Goal: Check status: Check status

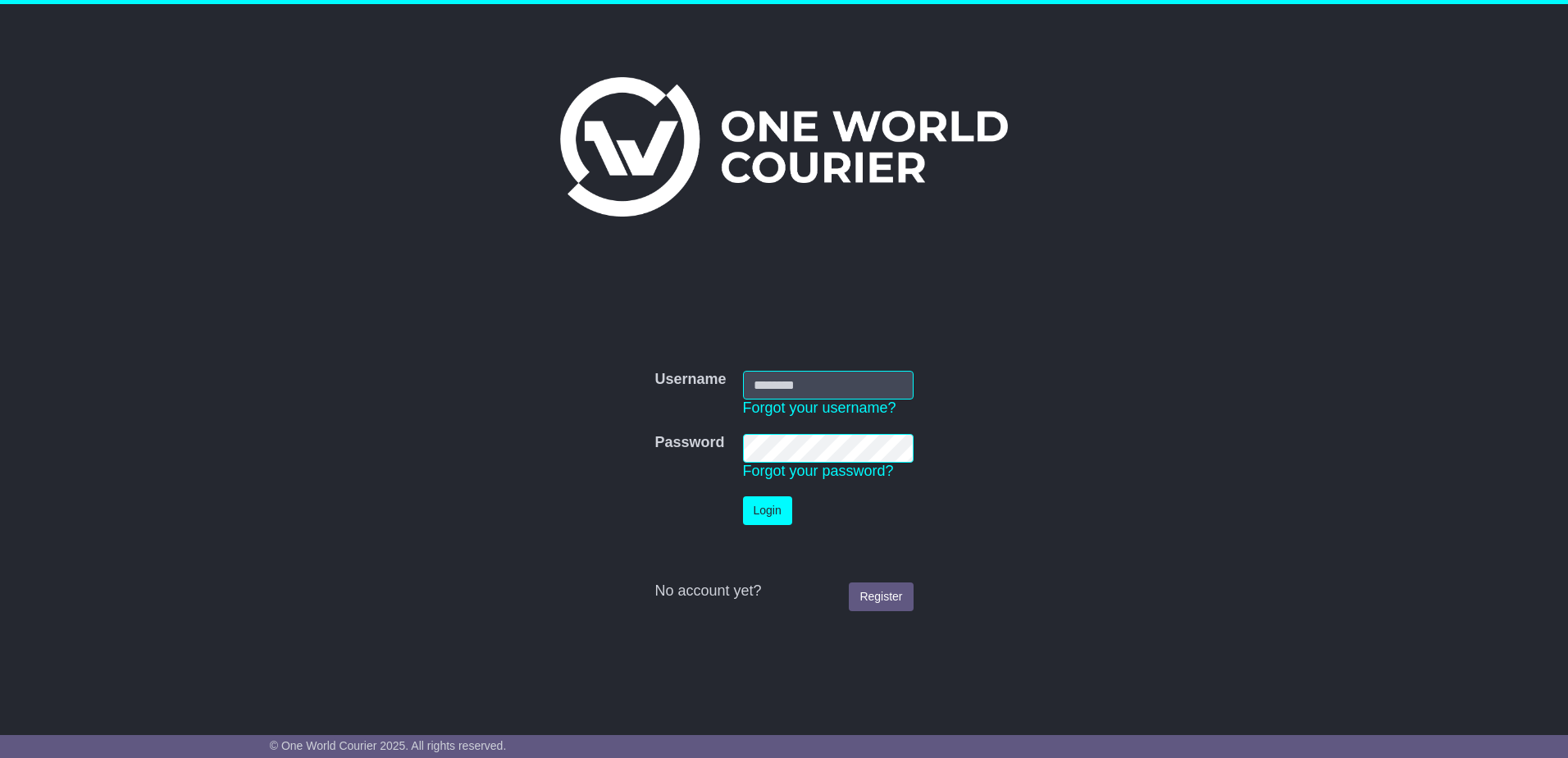
type input "**********"
click at [770, 512] on button "Login" at bounding box center [767, 510] width 49 height 28
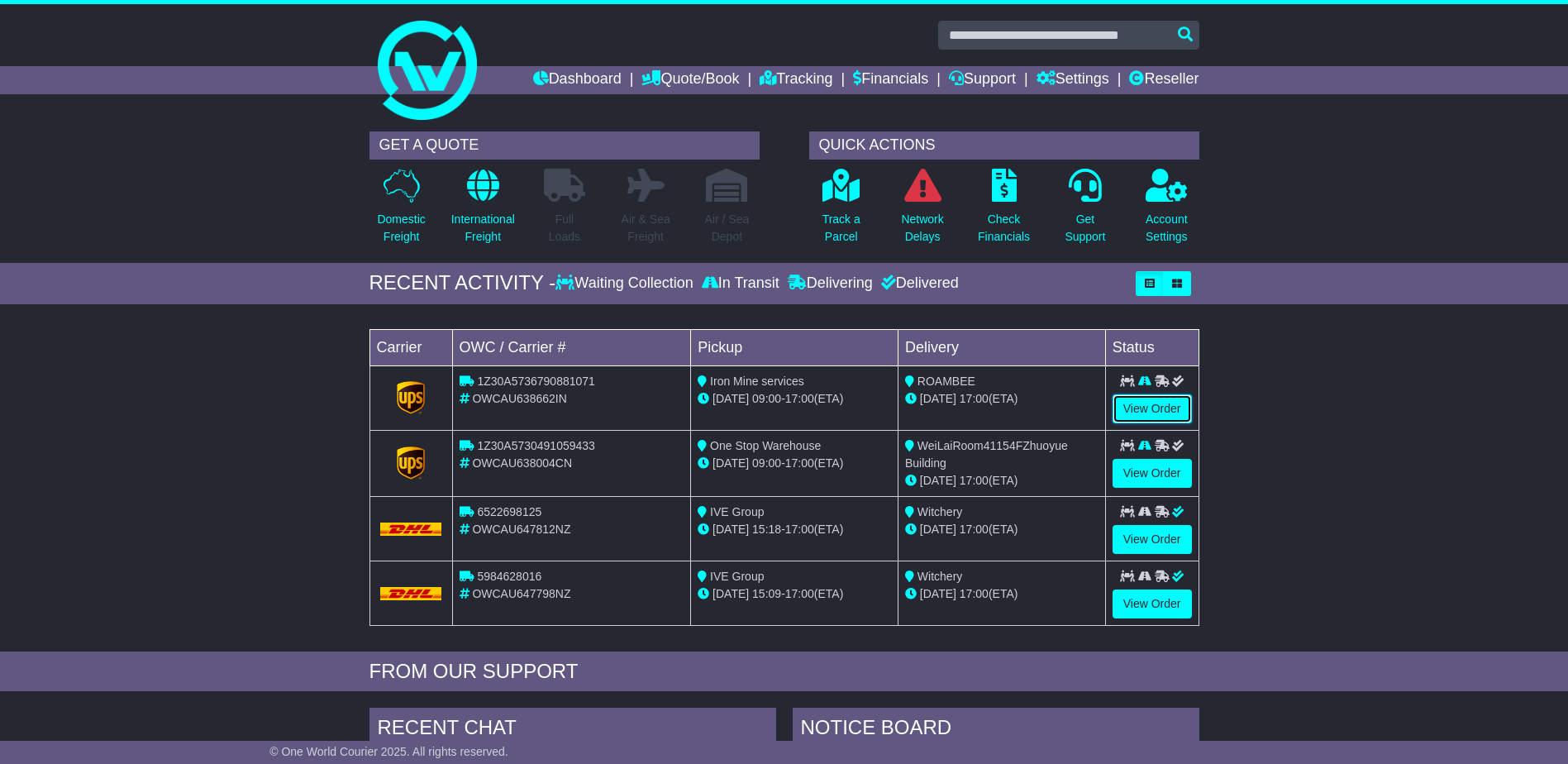
click at [1139, 398] on link "View Order" at bounding box center [1151, 408] width 79 height 29
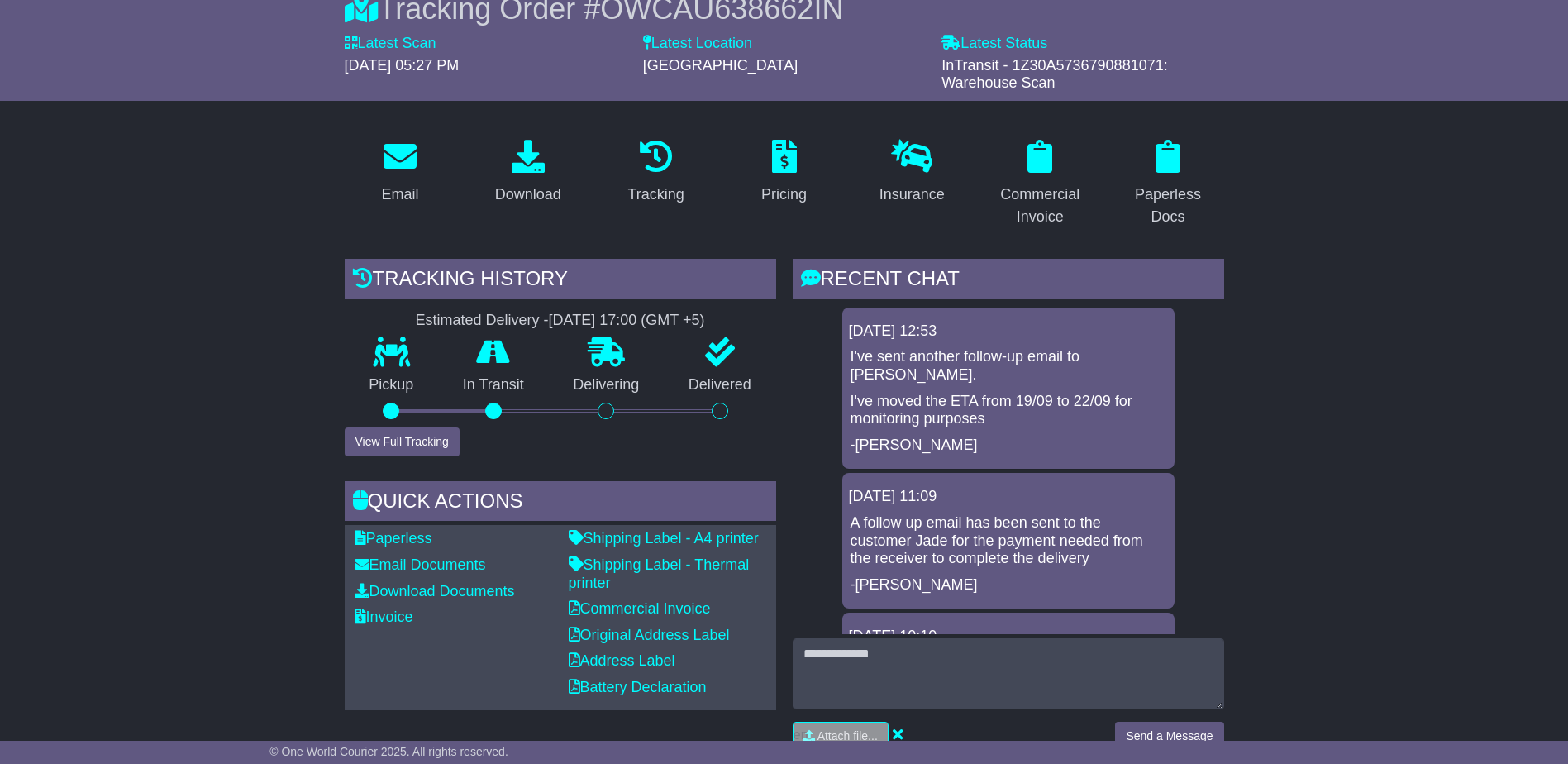
scroll to position [331, 0]
